Goal: Complete application form: Complete application form

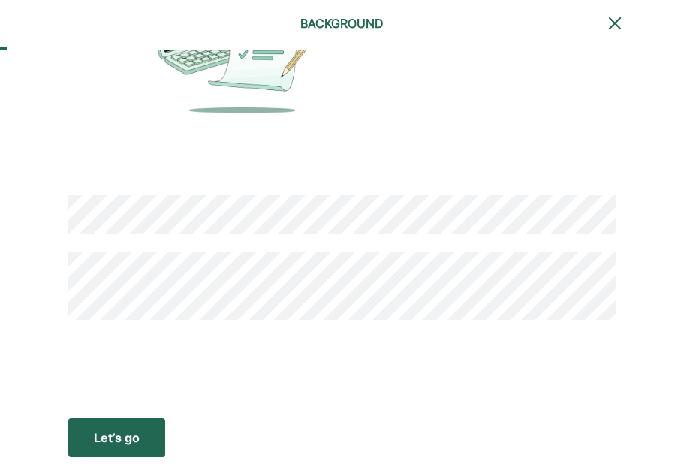
scroll to position [131, 0]
click at [139, 433] on div "Let’s go" at bounding box center [117, 437] width 46 height 18
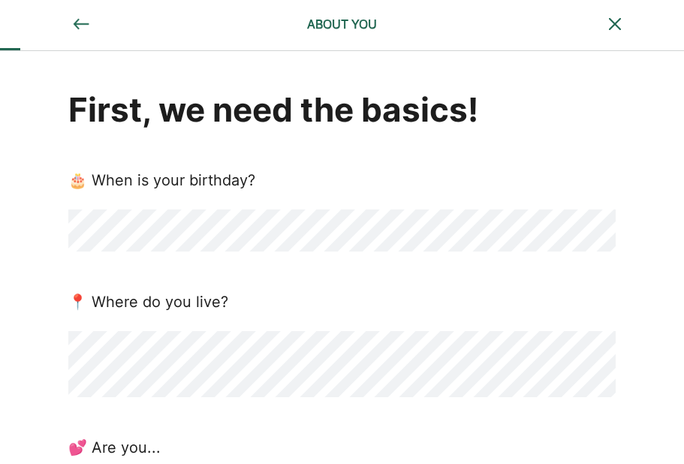
scroll to position [0, 0]
click at [293, 260] on div "First, we need the basics! 🎂 When is your birthday? 📍 Where do you live? 💕 Are …" at bounding box center [341, 447] width 547 height 721
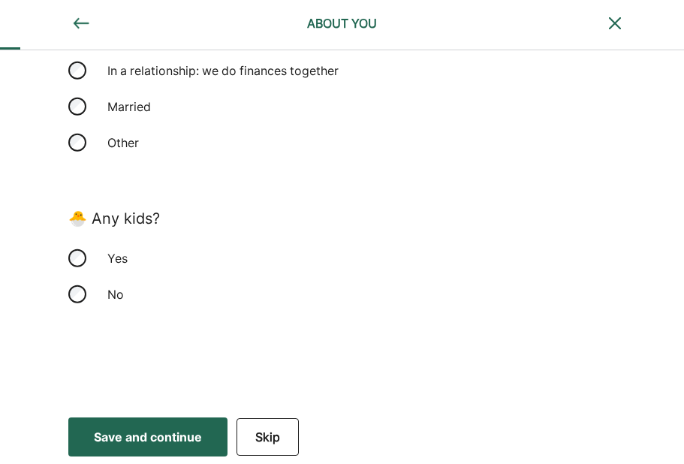
scroll to position [488, 0]
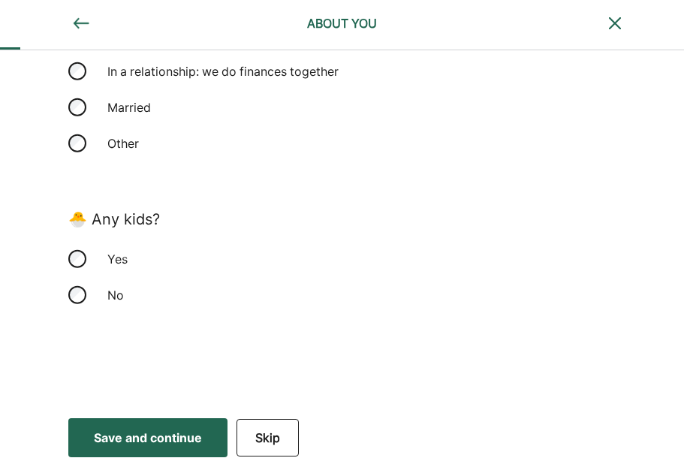
click at [202, 439] on div "Save and continue" at bounding box center [148, 437] width 108 height 18
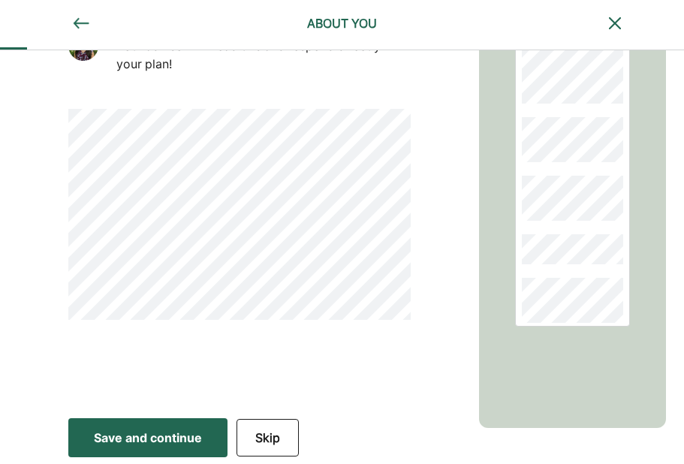
scroll to position [245, 0]
click at [146, 444] on div "Save and continue" at bounding box center [148, 437] width 108 height 18
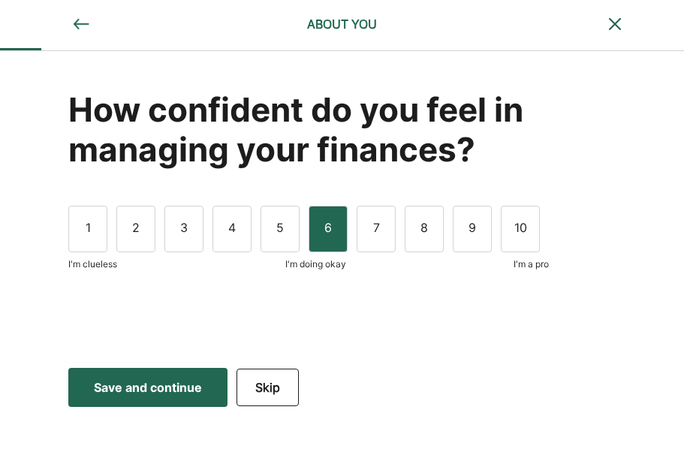
click at [326, 230] on div "6" at bounding box center [327, 229] width 39 height 47
click at [164, 393] on div "Save and continue" at bounding box center [148, 387] width 108 height 18
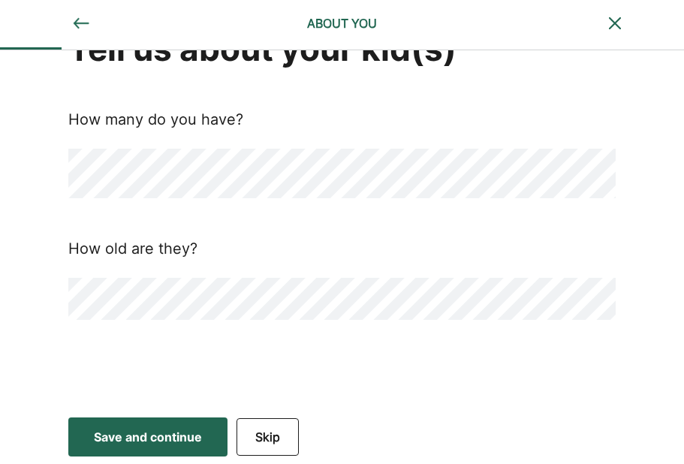
scroll to position [60, 0]
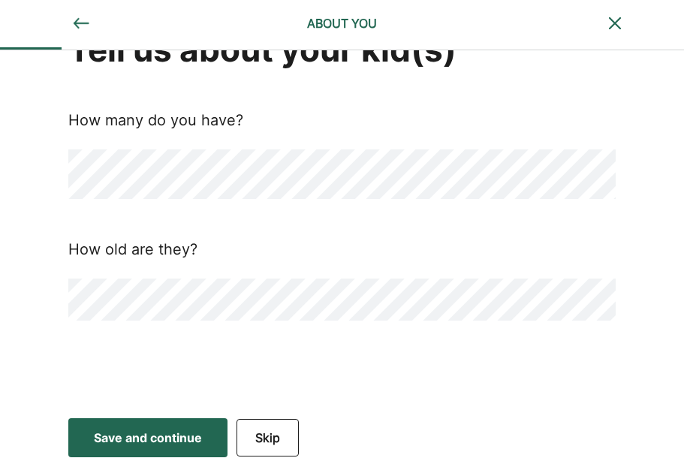
click at [158, 434] on div "Save and continue" at bounding box center [148, 437] width 108 height 18
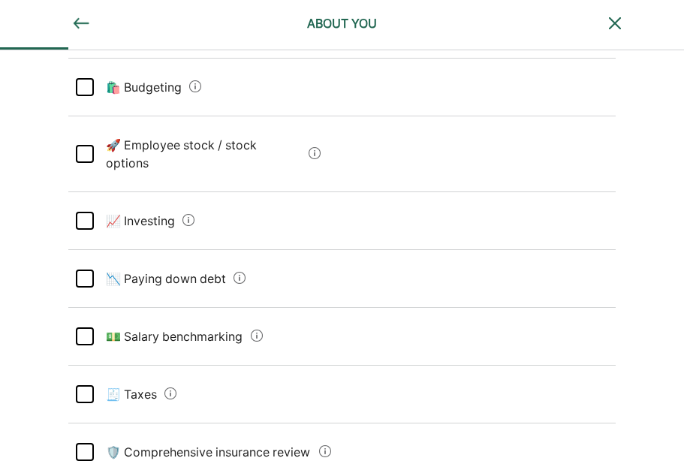
scroll to position [231, 0]
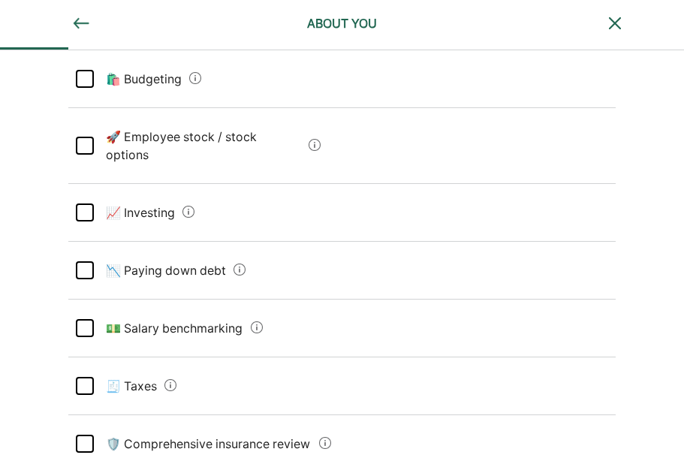
click at [89, 203] on div at bounding box center [85, 212] width 18 height 18
click at [86, 261] on div at bounding box center [85, 270] width 18 height 18
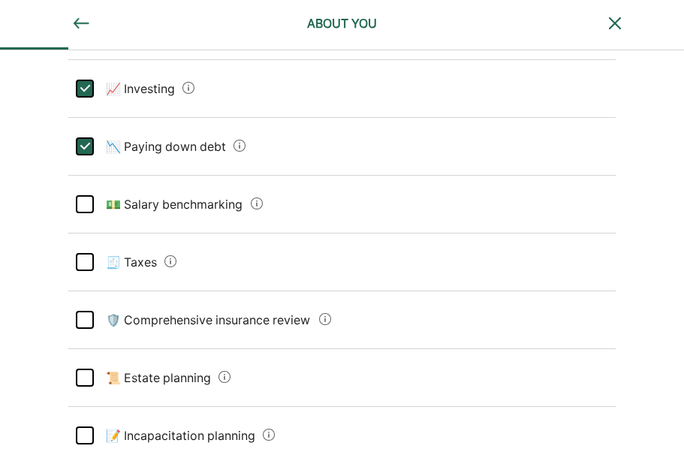
scroll to position [356, 0]
click at [86, 252] on div at bounding box center [85, 261] width 18 height 18
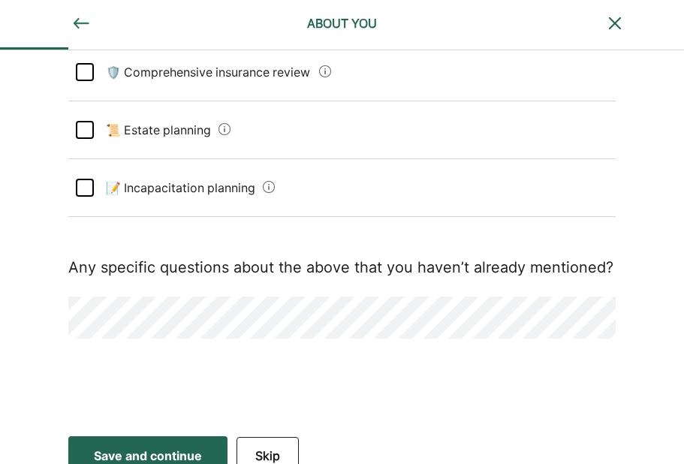
scroll to position [602, 0]
click at [152, 447] on div "Save and continue" at bounding box center [148, 456] width 108 height 18
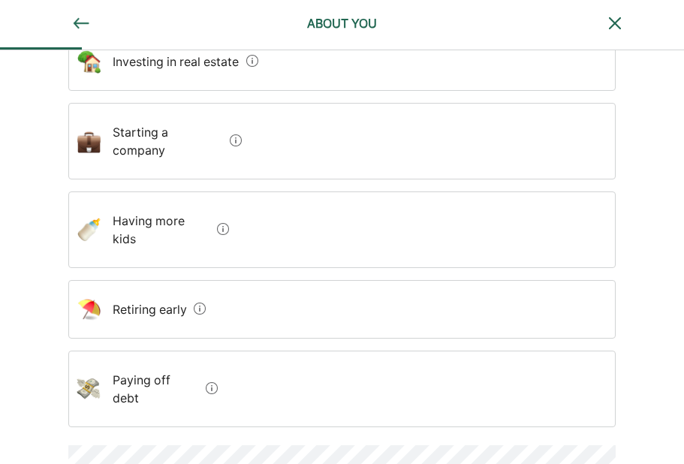
scroll to position [409, 0]
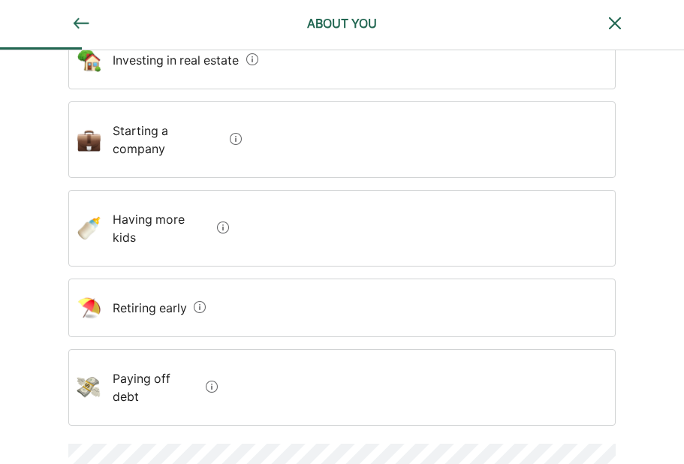
click at [166, 357] on debt "Paying off debt" at bounding box center [150, 387] width 99 height 60
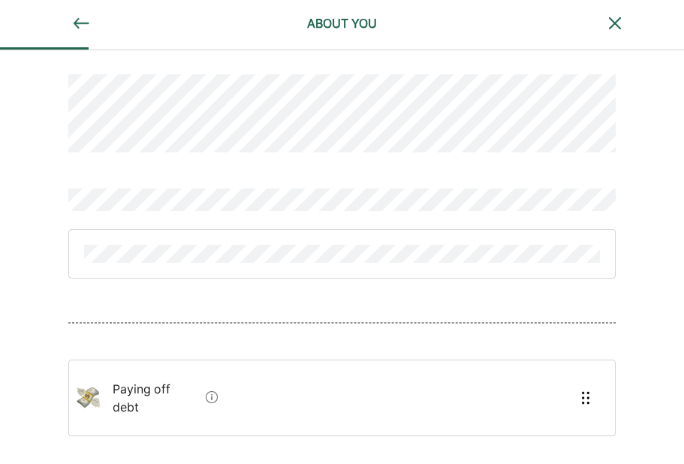
scroll to position [16, 0]
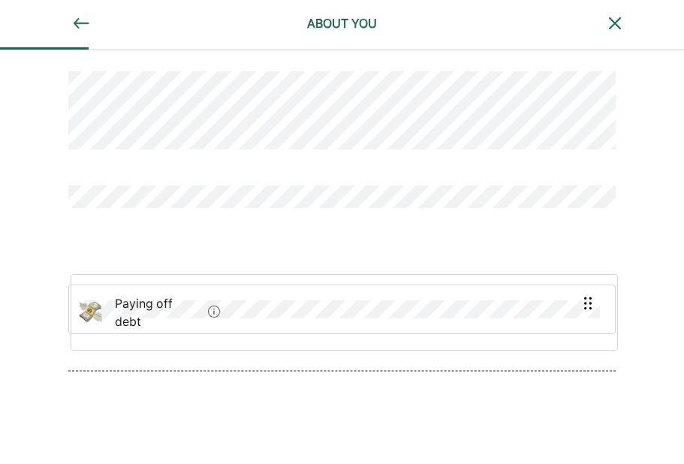
click at [165, 307] on div "Paying off debt" at bounding box center [341, 258] width 547 height 447
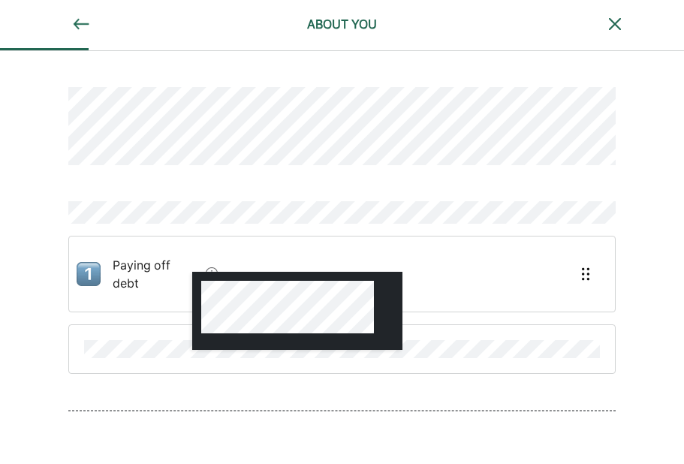
scroll to position [0, 0]
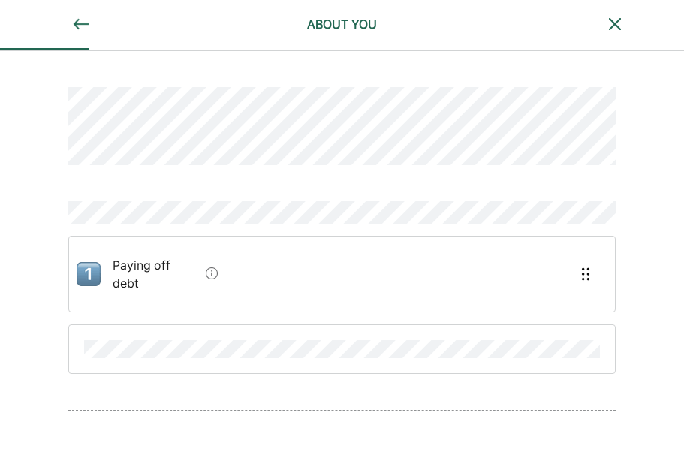
click at [86, 24] on img at bounding box center [81, 24] width 18 height 18
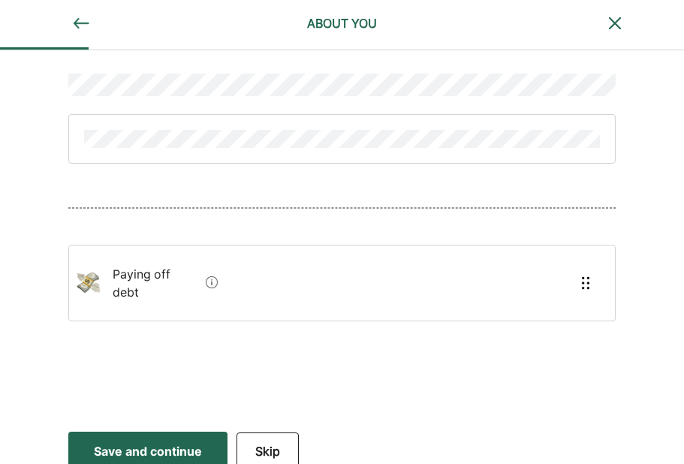
click at [187, 442] on div "Save and continue" at bounding box center [148, 451] width 108 height 18
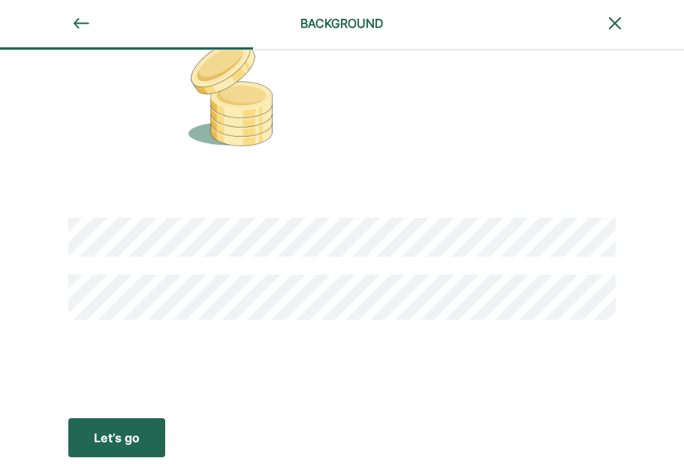
click at [131, 443] on div "Let’s go" at bounding box center [117, 437] width 46 height 18
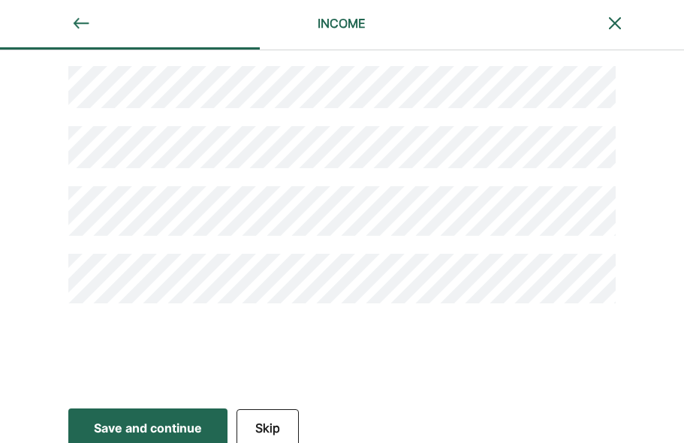
scroll to position [326, 0]
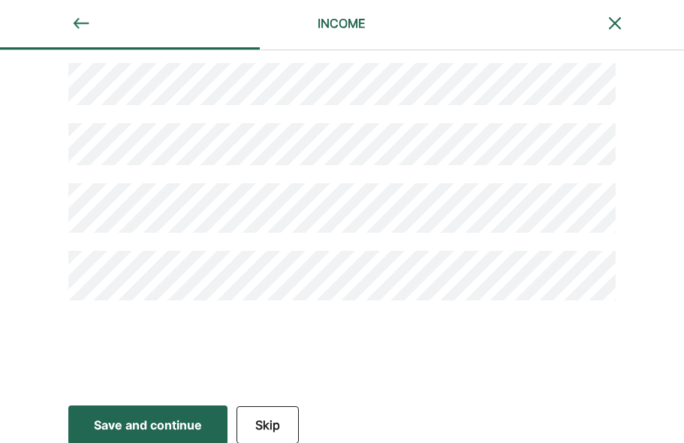
click at [183, 428] on div "Save and continue" at bounding box center [148, 425] width 108 height 18
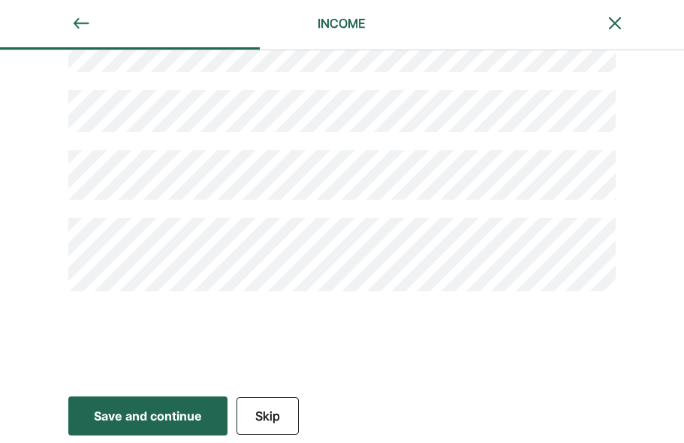
scroll to position [335, 0]
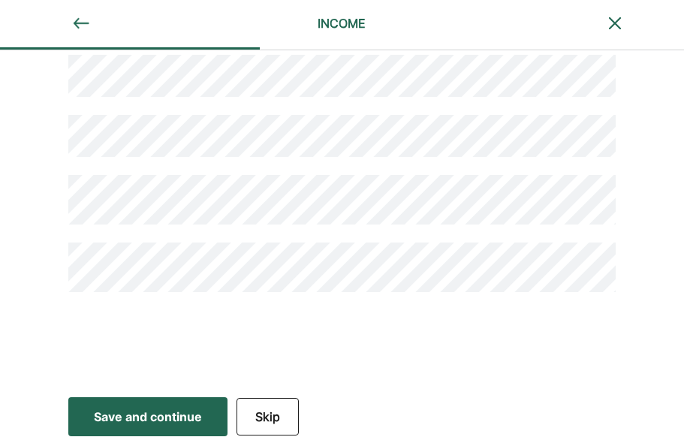
click at [138, 417] on div "Save and continue" at bounding box center [148, 416] width 108 height 18
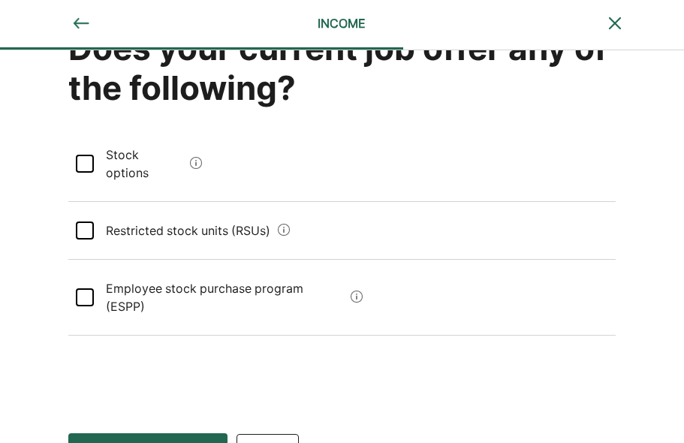
scroll to position [61, 0]
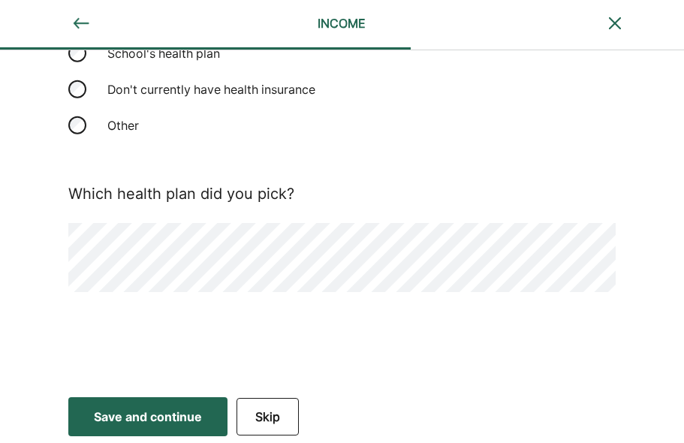
scroll to position [306, 0]
click at [135, 404] on button "Save and continue Save Save and continue" at bounding box center [147, 417] width 159 height 39
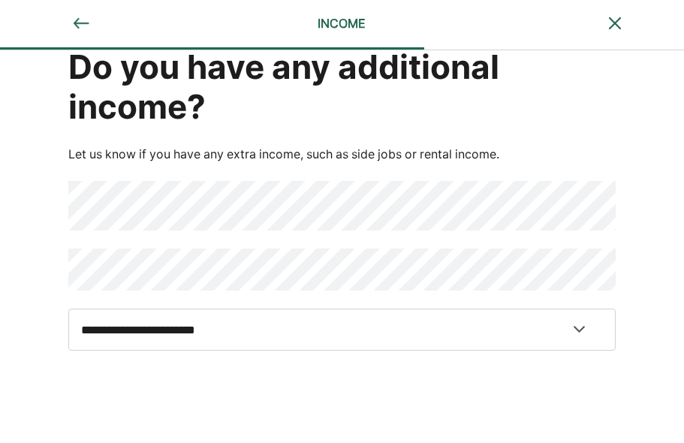
scroll to position [39, 0]
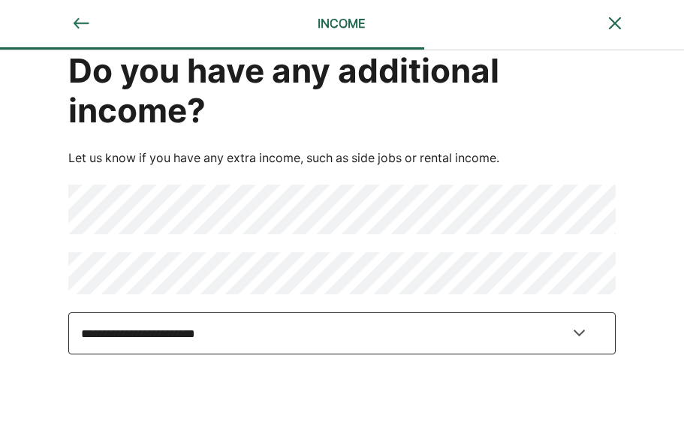
select select "**"
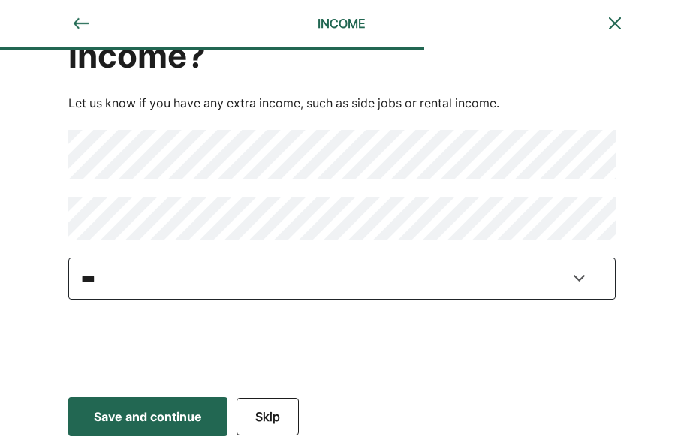
scroll to position [93, 0]
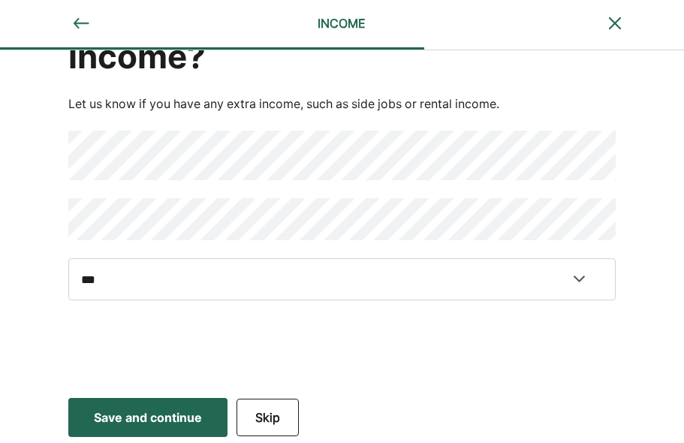
click at [185, 416] on div "Save and continue" at bounding box center [148, 417] width 108 height 18
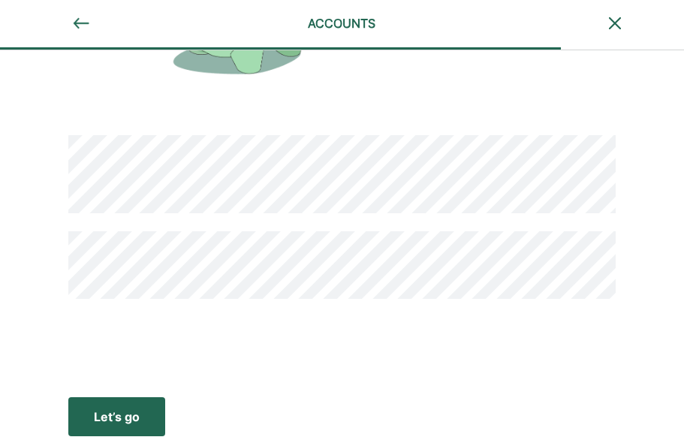
scroll to position [183, 0]
click at [140, 421] on div "Let’s go" at bounding box center [117, 416] width 46 height 18
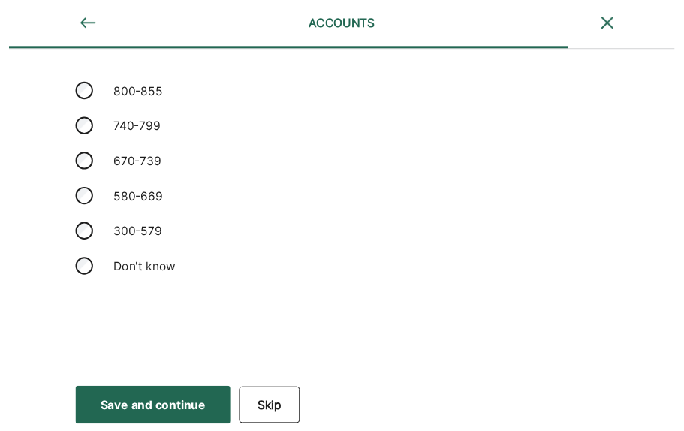
scroll to position [137, 0]
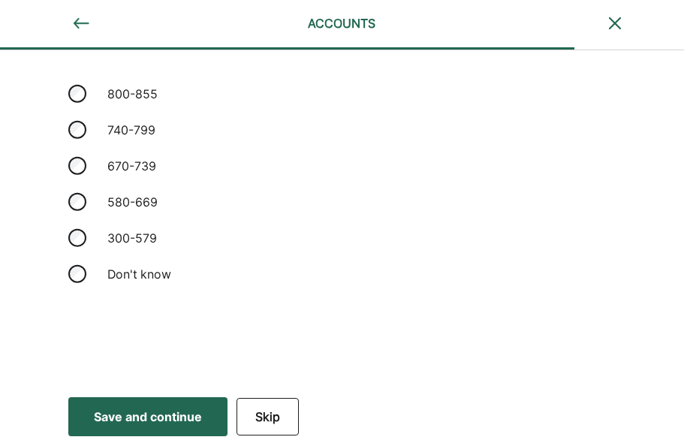
click at [143, 420] on div "Save and continue" at bounding box center [148, 416] width 108 height 18
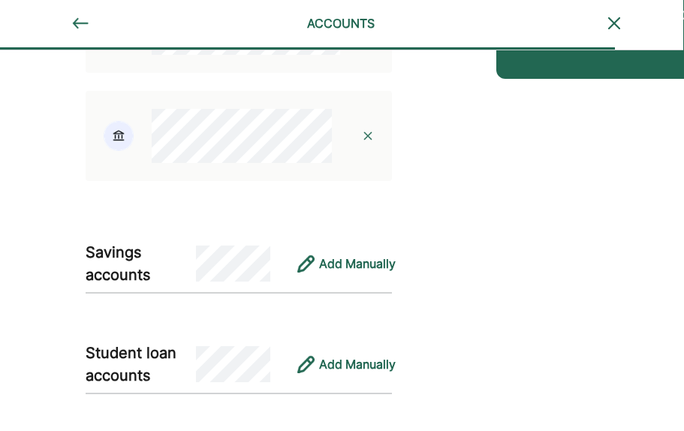
scroll to position [375, 1]
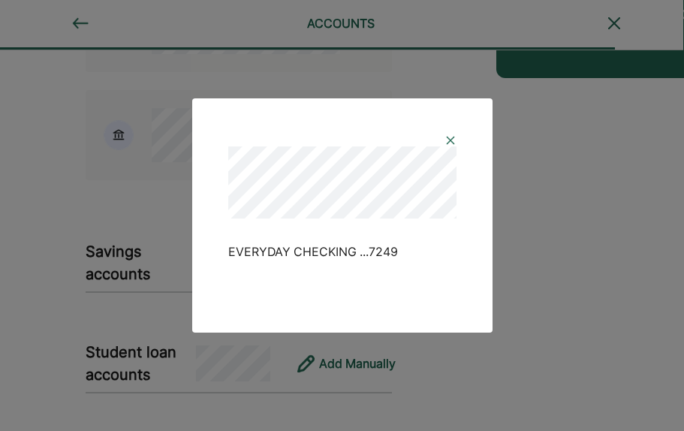
click at [449, 143] on img at bounding box center [450, 140] width 12 height 12
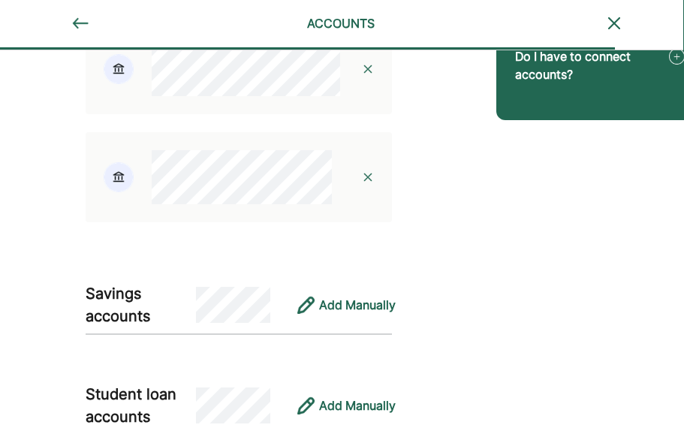
scroll to position [407, 1]
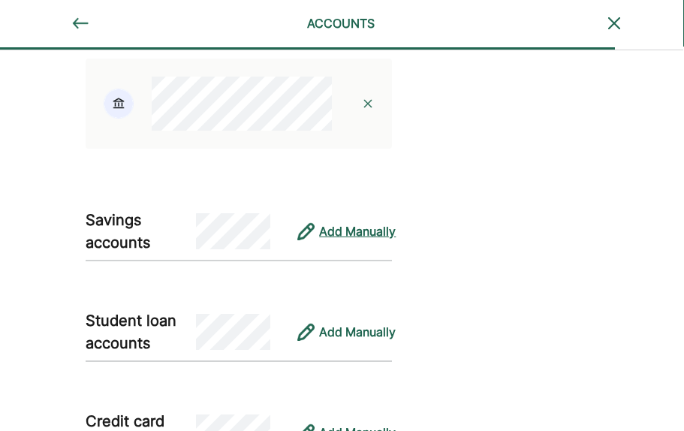
click at [347, 222] on div "Add Manually" at bounding box center [357, 231] width 77 height 18
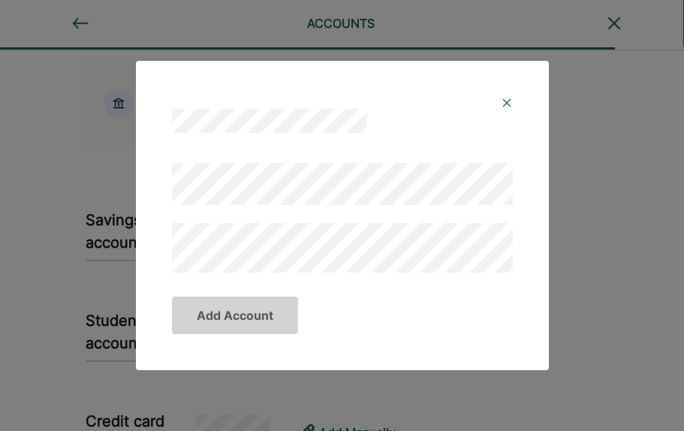
click at [508, 104] on img at bounding box center [506, 103] width 12 height 12
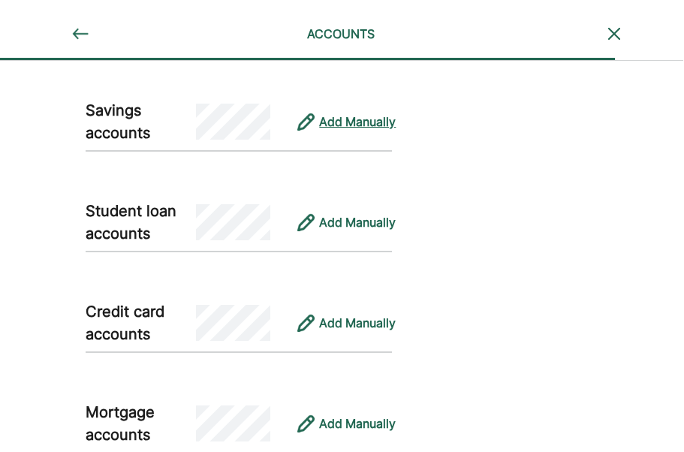
scroll to position [528, 1]
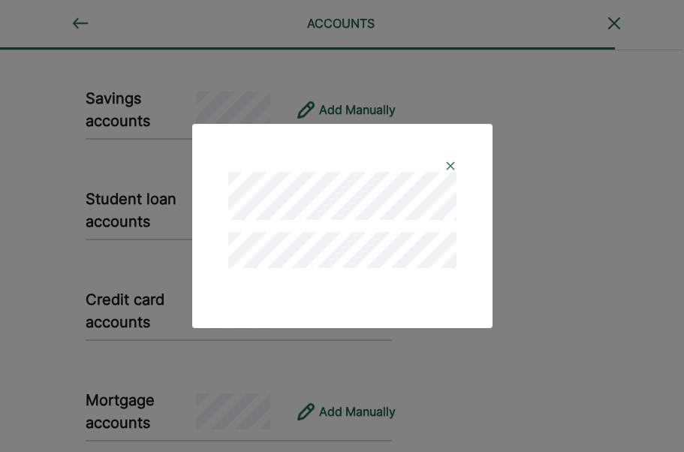
click at [446, 167] on img at bounding box center [450, 166] width 12 height 12
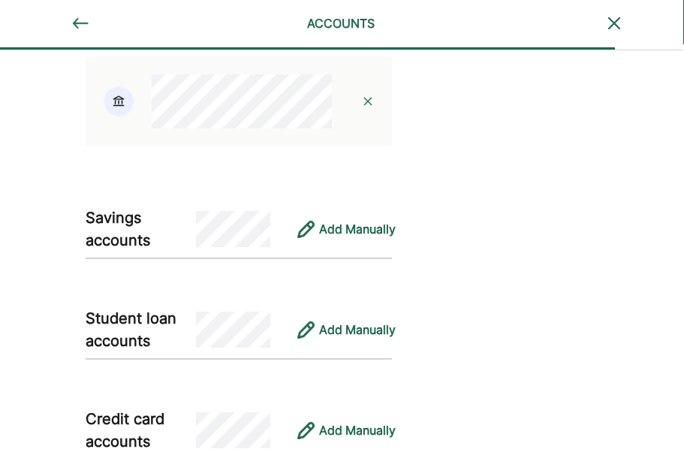
scroll to position [426, 1]
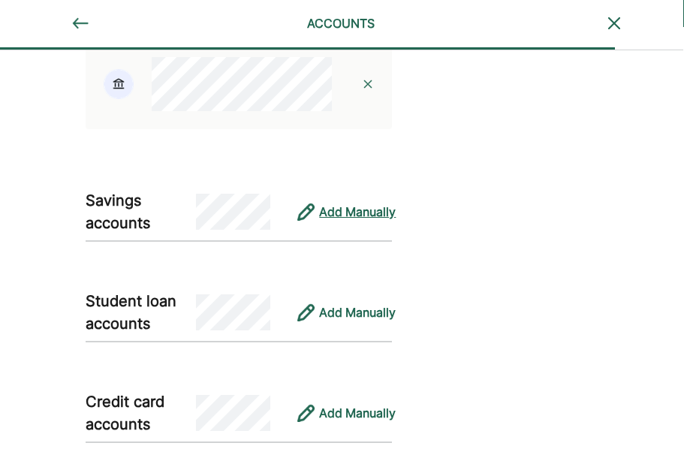
click at [365, 203] on div "Add Manually" at bounding box center [357, 212] width 77 height 18
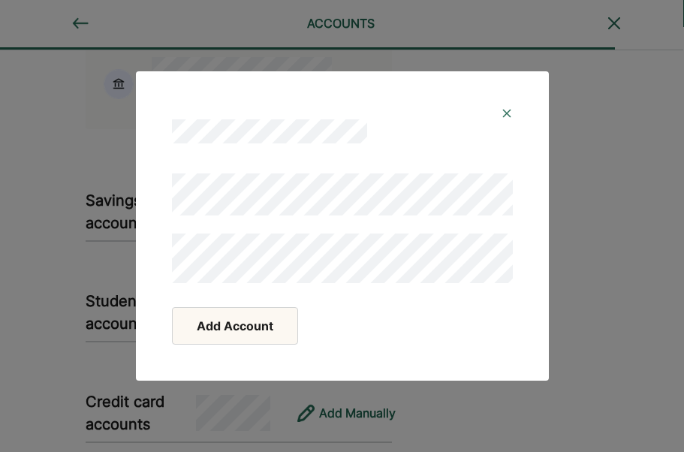
click at [279, 329] on button "Add Account" at bounding box center [235, 326] width 126 height 38
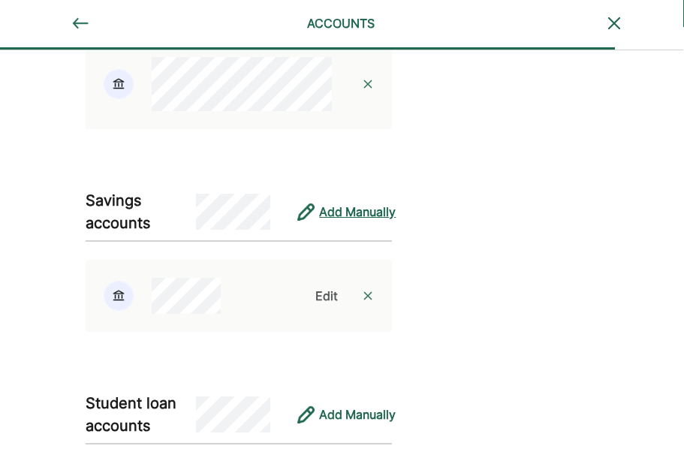
click at [371, 203] on div "Add Manually" at bounding box center [357, 212] width 77 height 18
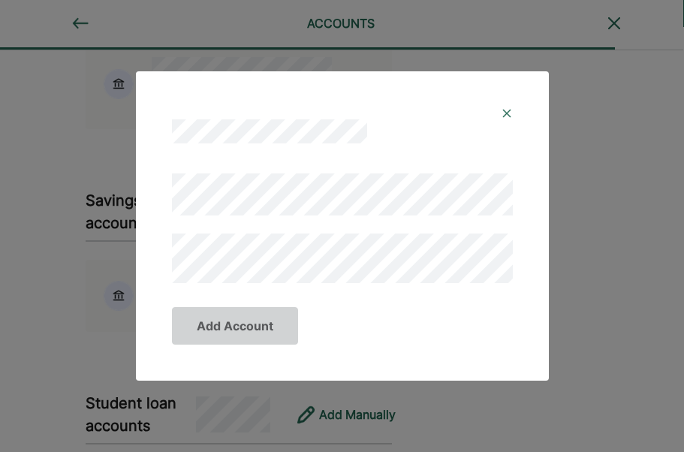
click at [509, 110] on img at bounding box center [506, 113] width 12 height 12
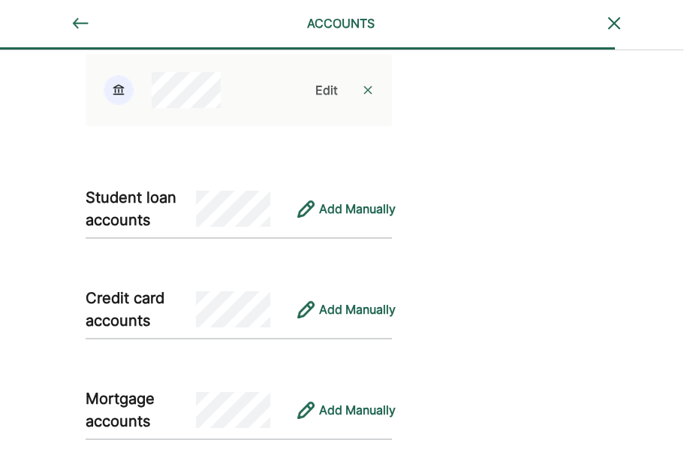
scroll to position [639, 1]
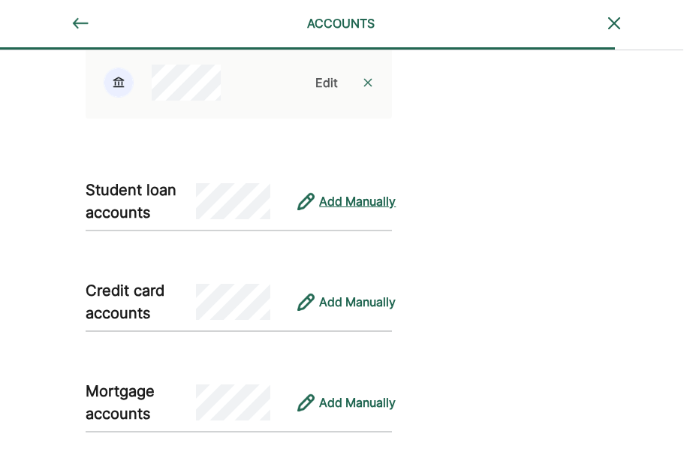
click at [346, 192] on div "Add Manually" at bounding box center [357, 201] width 77 height 18
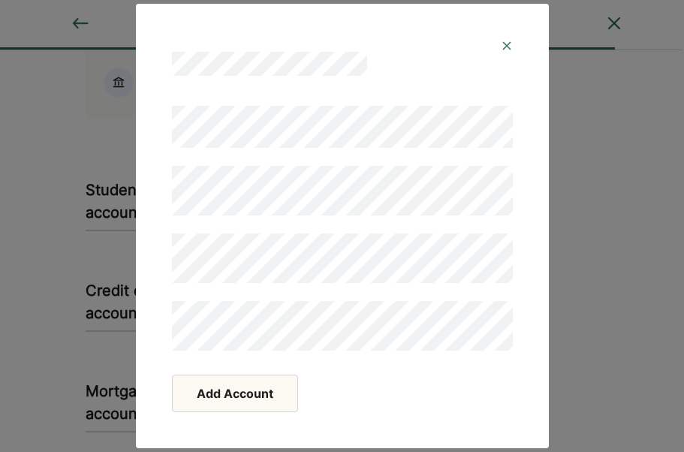
click at [236, 395] on button "Add Account" at bounding box center [235, 393] width 126 height 38
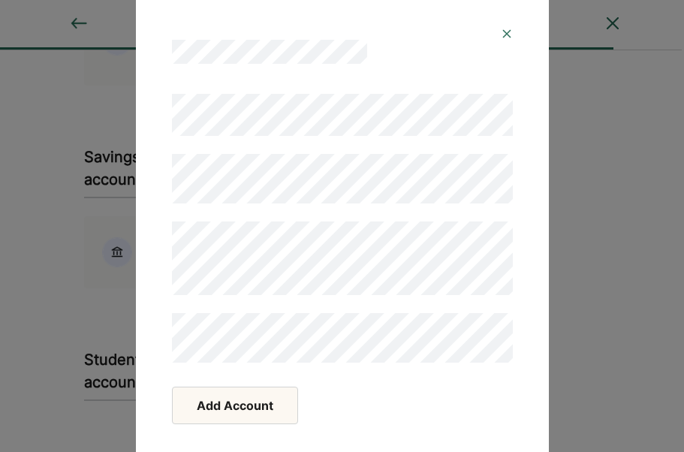
scroll to position [470, 3]
click at [505, 36] on img at bounding box center [506, 34] width 12 height 12
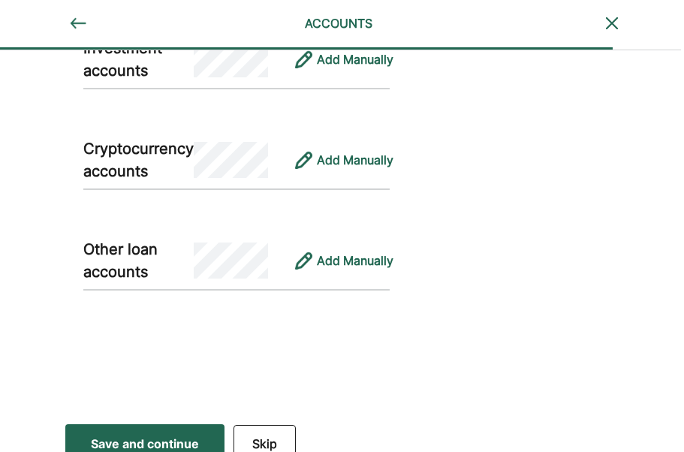
scroll to position [1283, 3]
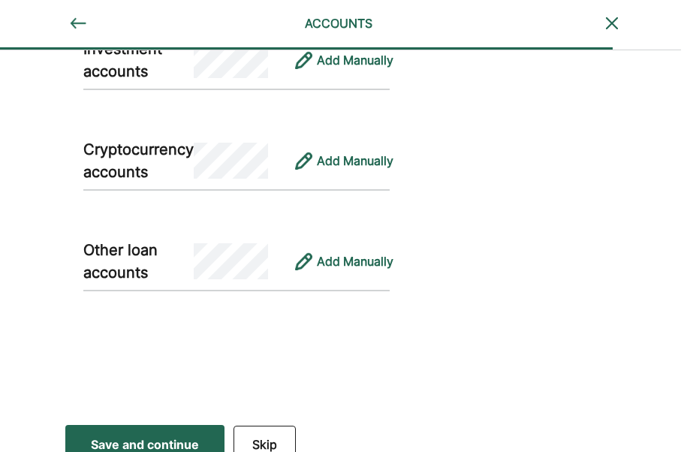
click at [269, 438] on button "Skip" at bounding box center [264, 444] width 62 height 38
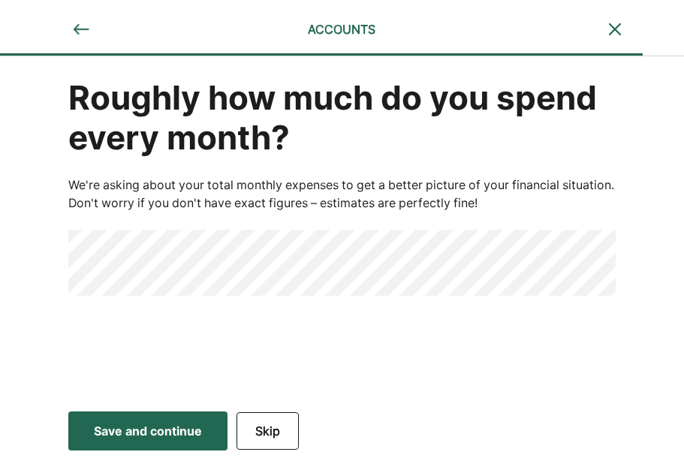
scroll to position [71, 0]
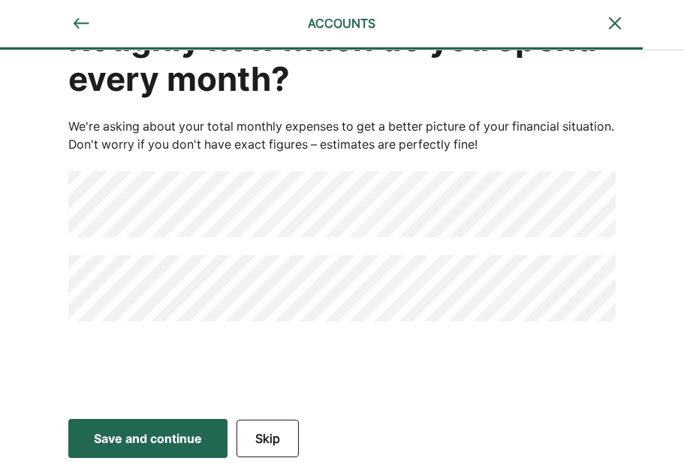
click at [159, 458] on div "Save and continue Save Save and continue Skip" at bounding box center [235, 439] width 470 height 46
click at [172, 434] on div "Save and continue" at bounding box center [148, 438] width 108 height 18
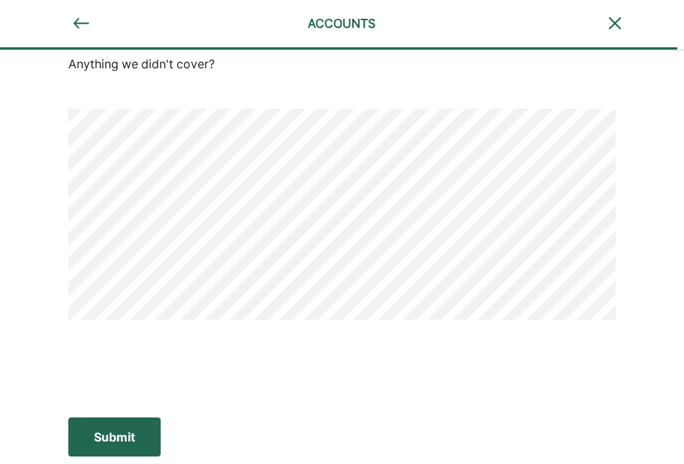
scroll to position [131, 0]
click at [122, 436] on div "Submit" at bounding box center [114, 437] width 41 height 18
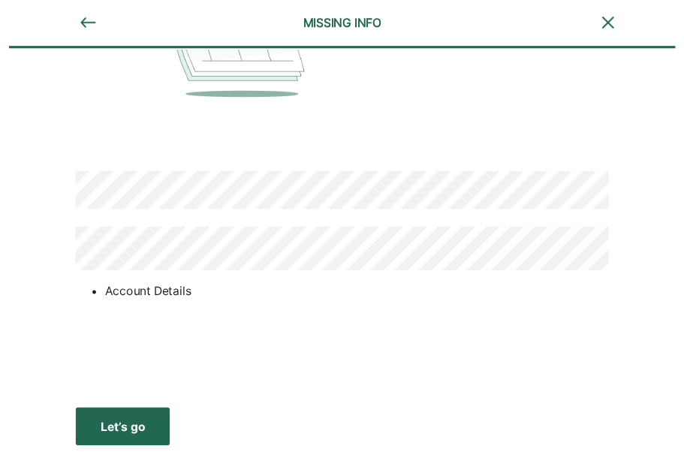
scroll to position [151, 0]
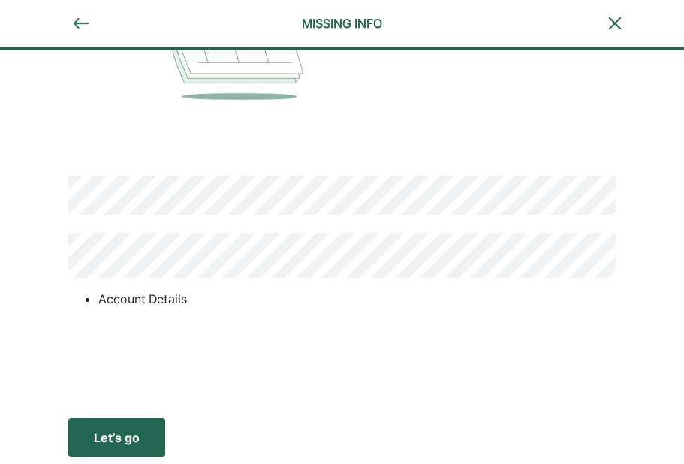
click at [122, 448] on button "Let’s go Save Let’s go" at bounding box center [116, 437] width 97 height 39
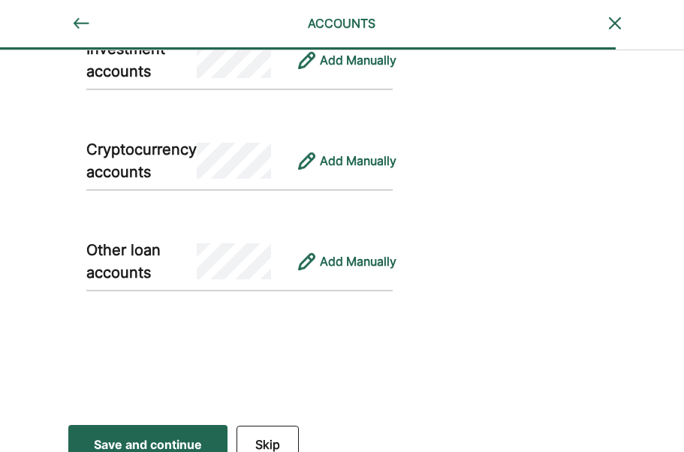
click at [282, 425] on button "Skip" at bounding box center [267, 444] width 62 height 38
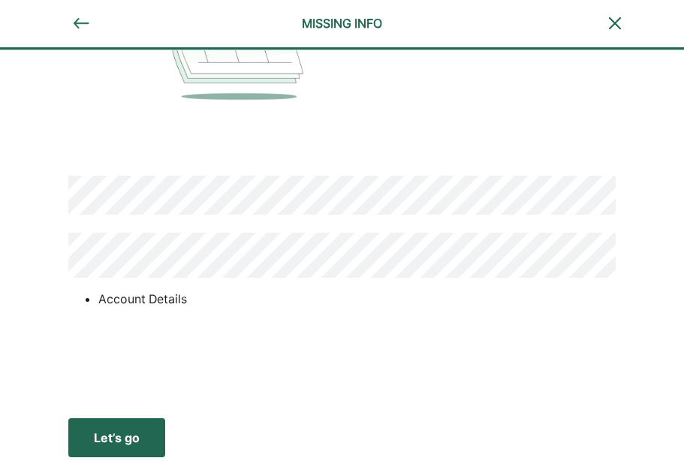
click at [120, 444] on div "Let’s go" at bounding box center [117, 437] width 46 height 18
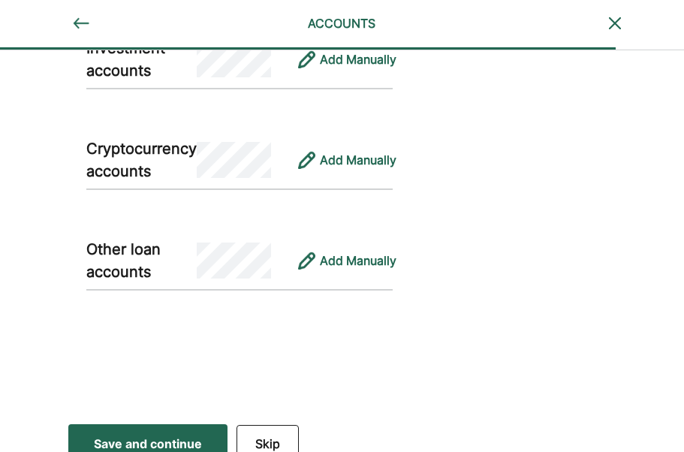
scroll to position [1283, 0]
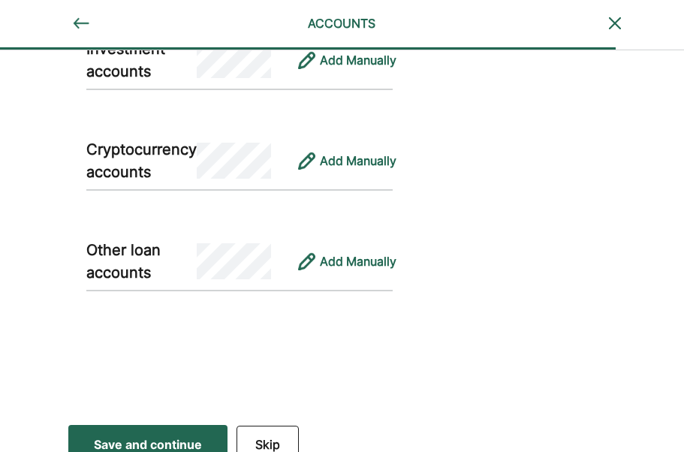
click at [159, 435] on div "Save and continue" at bounding box center [148, 444] width 108 height 18
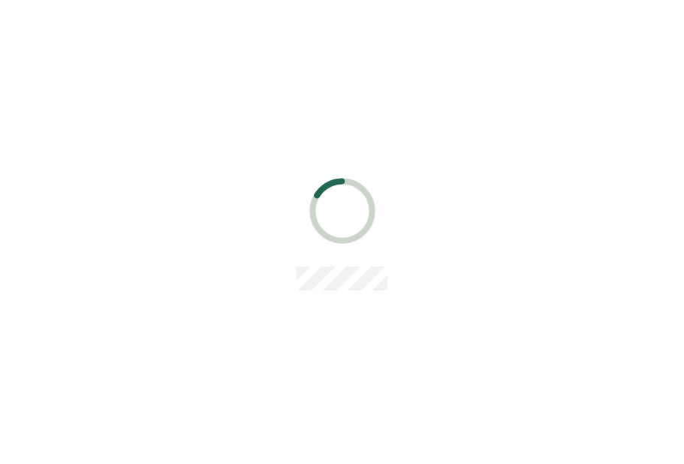
scroll to position [0, 0]
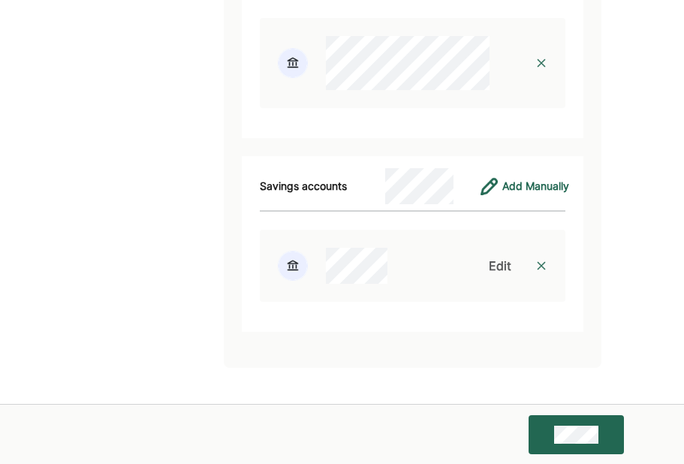
scroll to position [2559, 0]
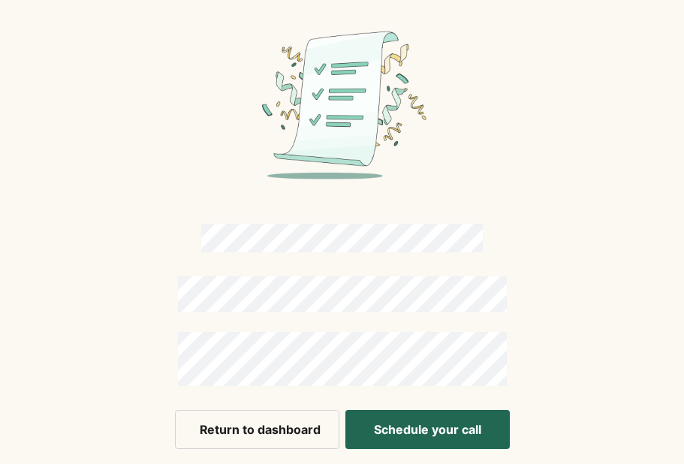
click at [283, 432] on button "Return to dashboard" at bounding box center [257, 429] width 164 height 39
